Goal: Communication & Community: Participate in discussion

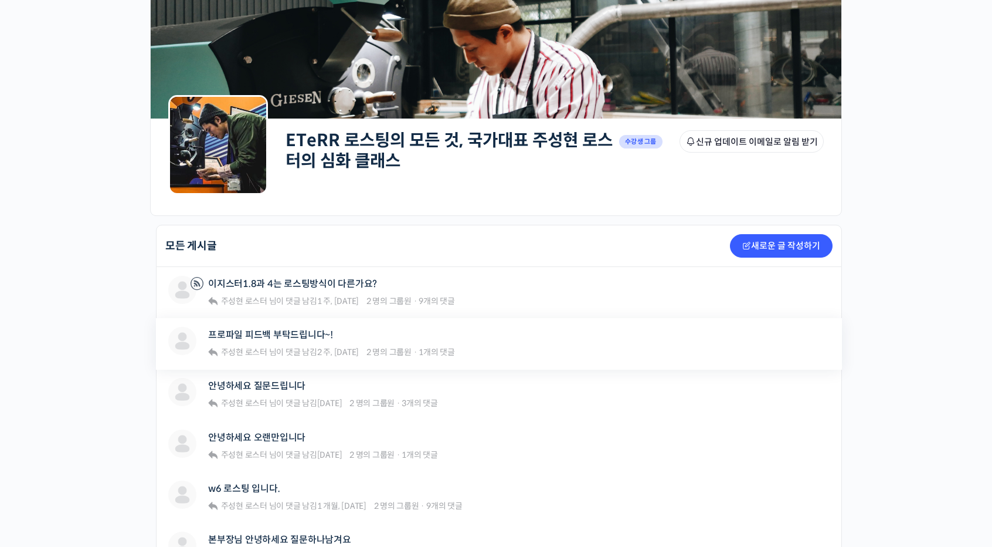
scroll to position [117, 0]
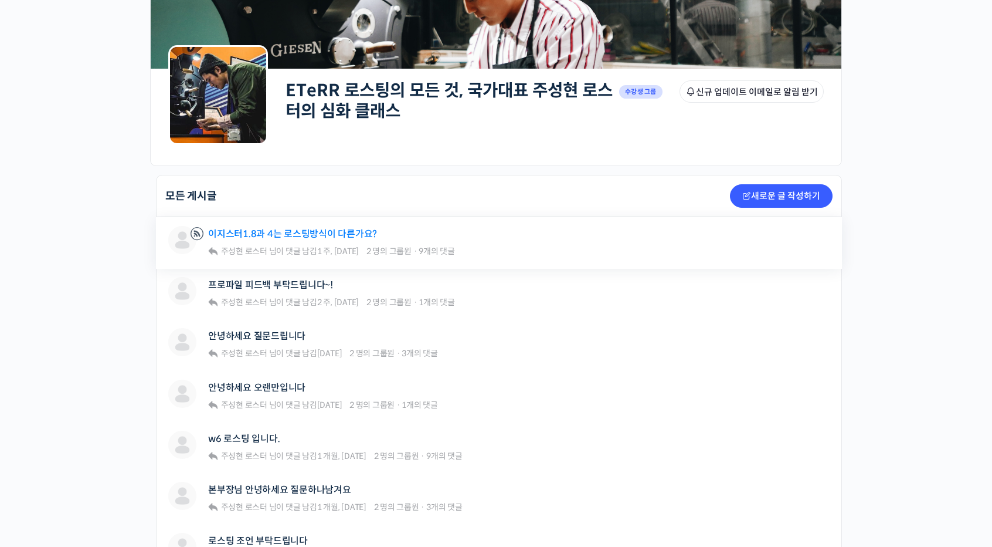
click at [285, 231] on link "이지스터1.8과 4는 로스팅방식이 다른가요?" at bounding box center [292, 233] width 169 height 11
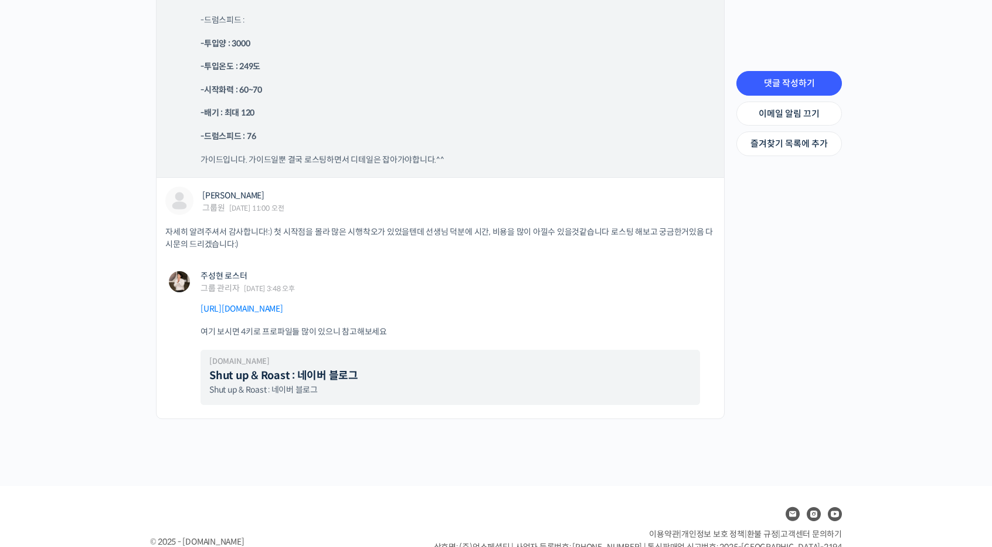
scroll to position [6563, 0]
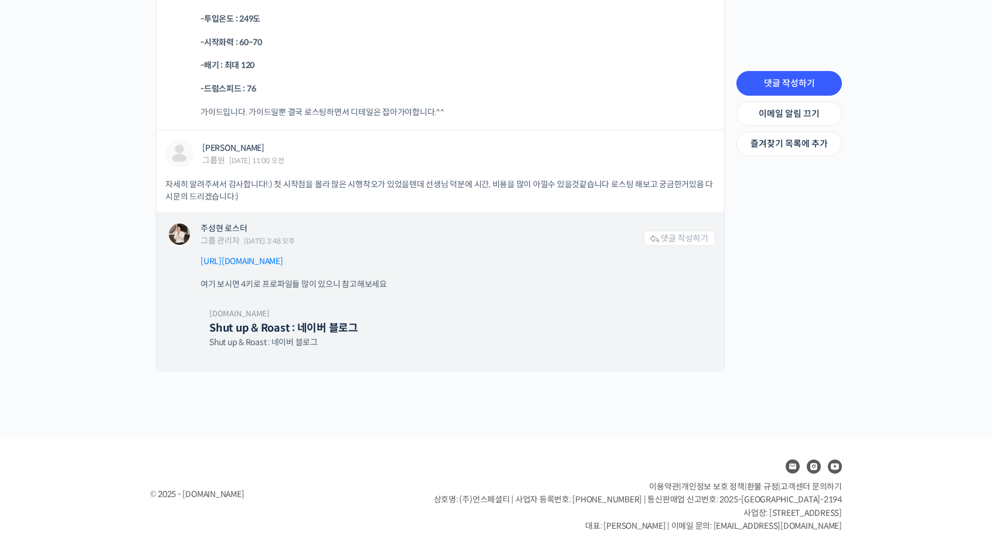
click at [698, 235] on span "댓글 작성하기" at bounding box center [685, 238] width 48 height 11
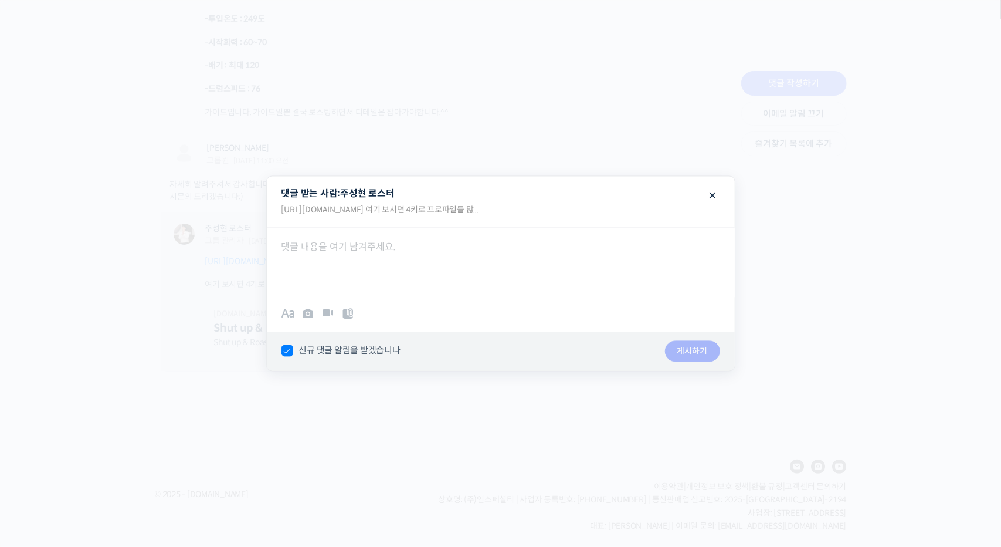
click at [337, 250] on div at bounding box center [501, 261] width 468 height 70
click at [709, 193] on span at bounding box center [713, 195] width 14 height 21
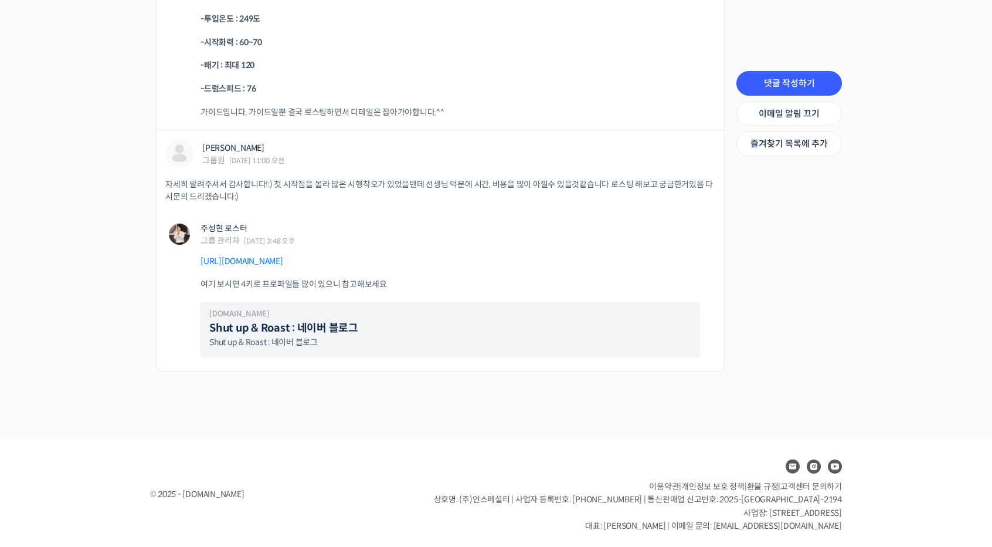
click at [680, 234] on span "댓글 작성하기" at bounding box center [685, 238] width 48 height 11
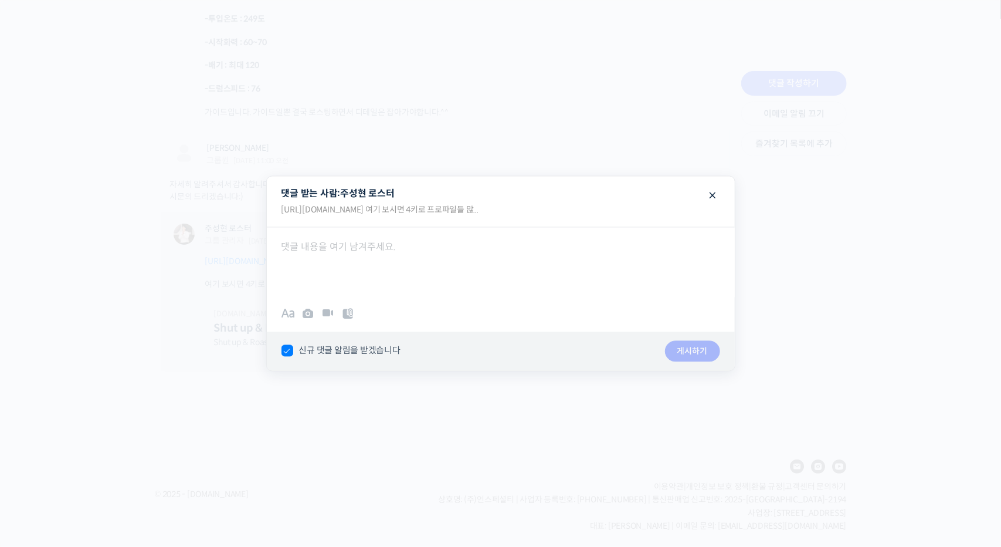
click at [426, 233] on div at bounding box center [501, 261] width 468 height 70
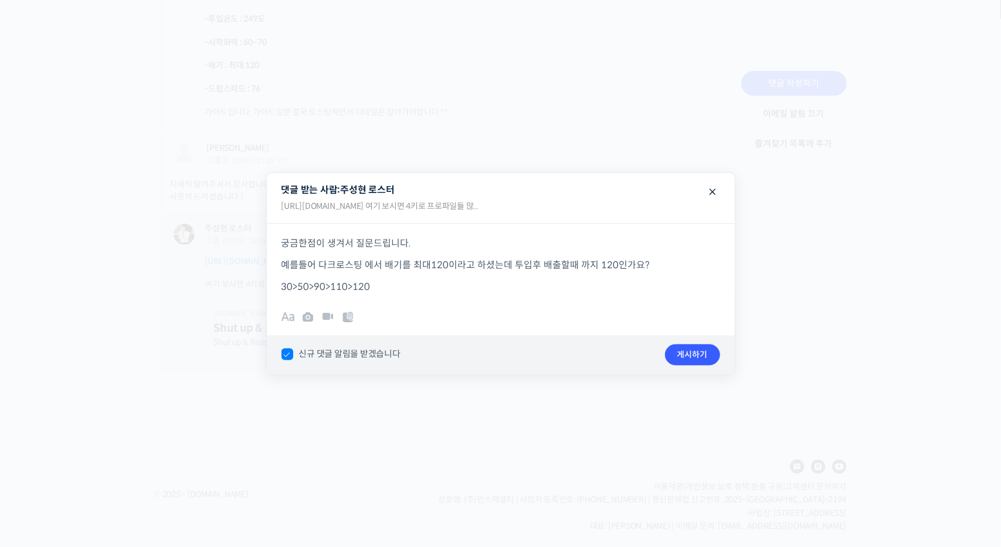
click at [281, 287] on p "30>50>90>110>120" at bounding box center [500, 287] width 439 height 16
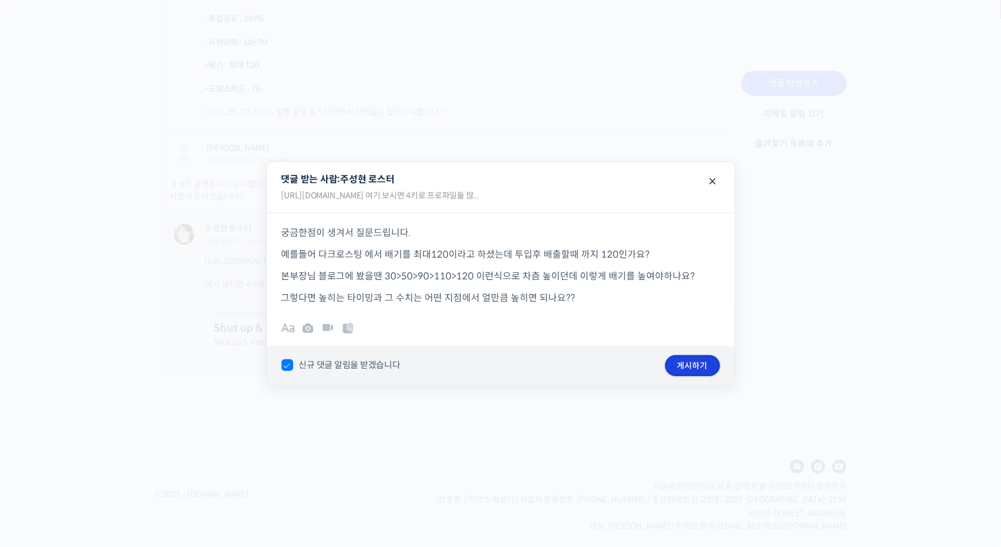
click at [693, 369] on button "게시하기" at bounding box center [692, 365] width 55 height 21
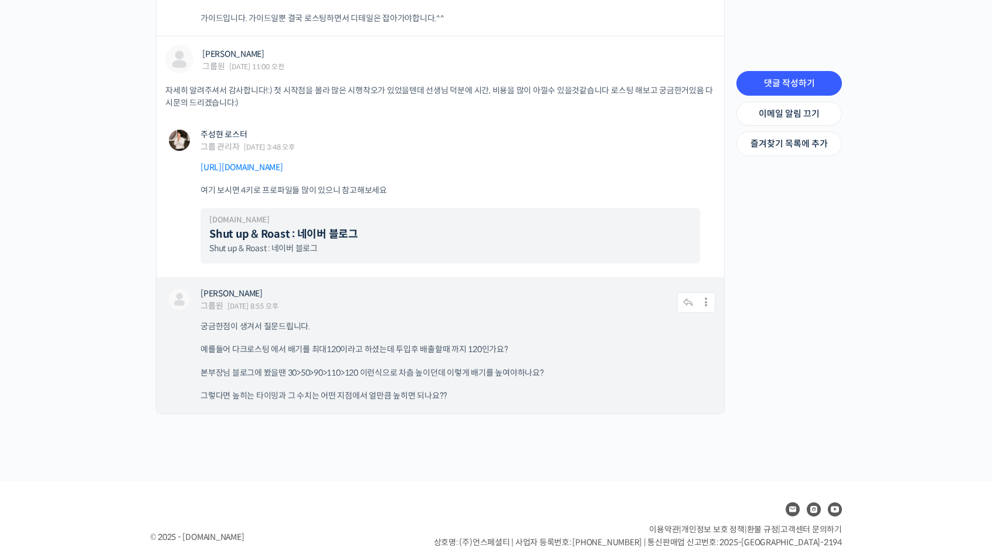
scroll to position [6657, 0]
click at [703, 296] on icon at bounding box center [707, 301] width 18 height 21
click at [666, 262] on link "수정하기" at bounding box center [674, 270] width 89 height 22
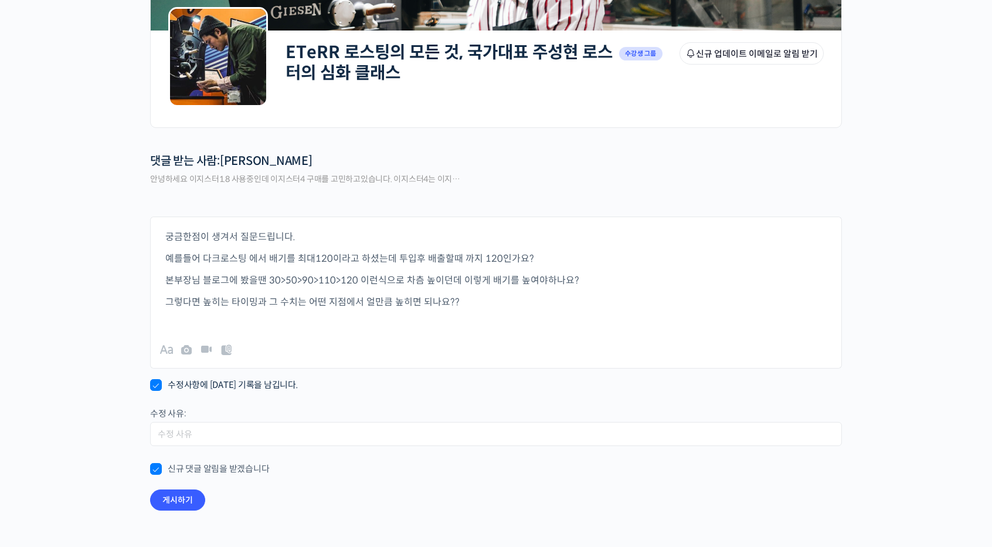
scroll to position [235, 0]
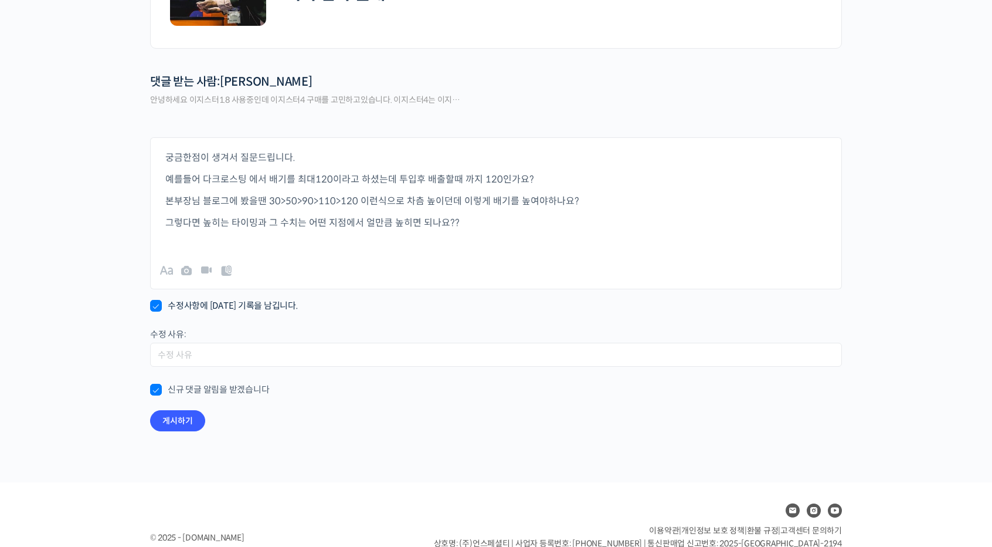
drag, startPoint x: 434, startPoint y: 199, endPoint x: 457, endPoint y: 203, distance: 23.9
click at [434, 199] on p "본부장님 블로그에 봤을땐 30>50>90>110>120 이런식으로 차츰 높이던데 이렇게 배기를 높여야하나요?" at bounding box center [496, 201] width 662 height 16
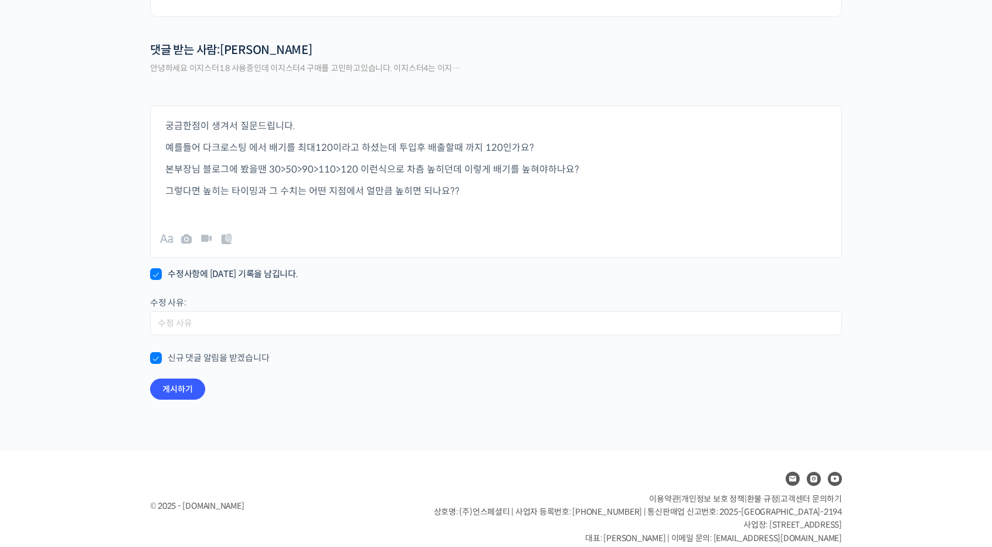
scroll to position [280, 0]
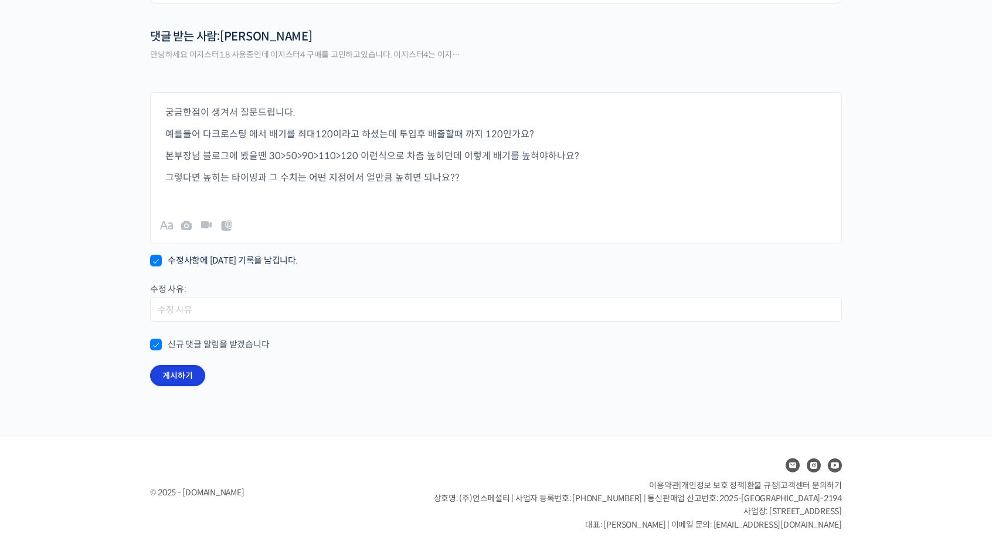
click at [187, 365] on button "게시하기" at bounding box center [177, 375] width 55 height 21
